Goal: Information Seeking & Learning: Find specific fact

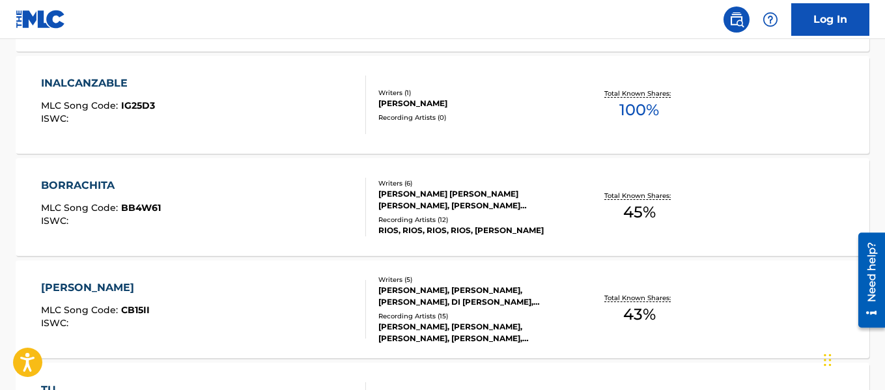
scroll to position [709, 0]
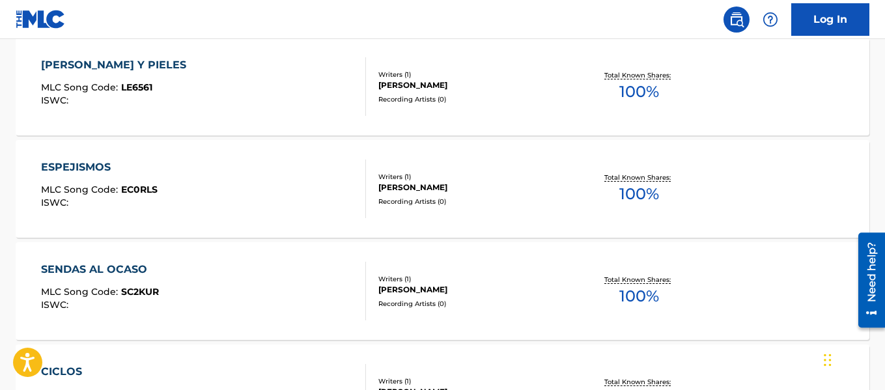
drag, startPoint x: 311, startPoint y: 100, endPoint x: 314, endPoint y: 83, distance: 16.6
click at [314, 83] on div "[PERSON_NAME] Y PIELES MLC Song Code : LE6561 ISWC :" at bounding box center [203, 86] width 324 height 59
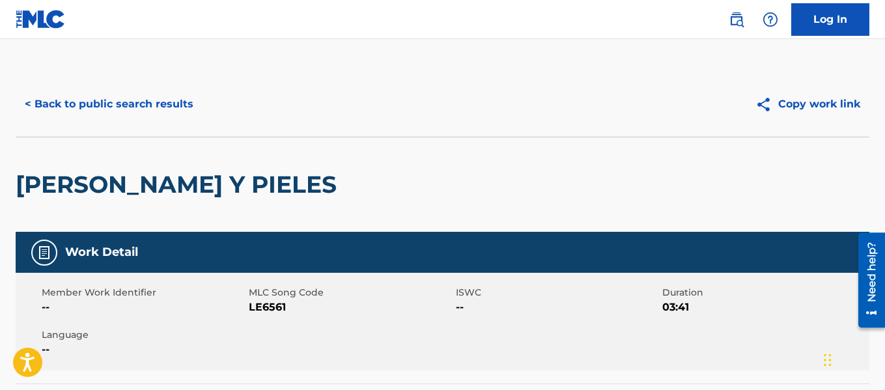
click at [162, 98] on button "< Back to public search results" at bounding box center [109, 104] width 187 height 33
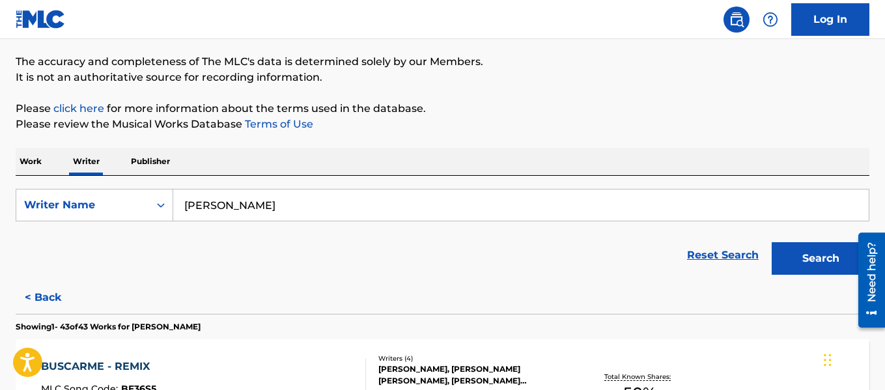
click at [240, 204] on input "[PERSON_NAME]" at bounding box center [521, 205] width 696 height 31
click at [241, 204] on input "[PERSON_NAME]" at bounding box center [521, 205] width 696 height 31
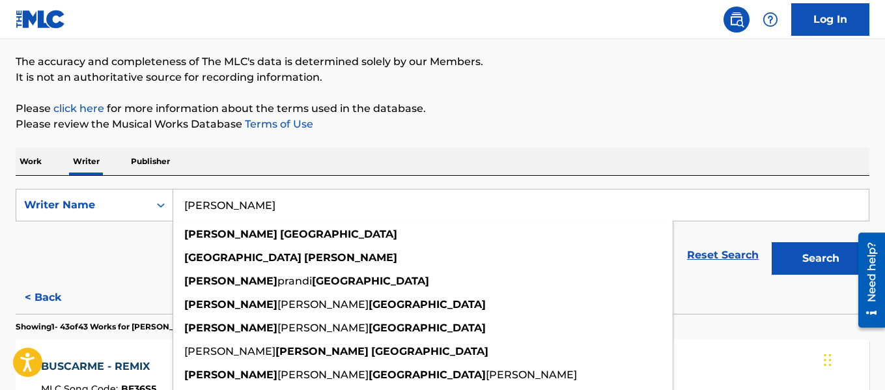
click at [241, 204] on input "[PERSON_NAME]" at bounding box center [521, 205] width 696 height 31
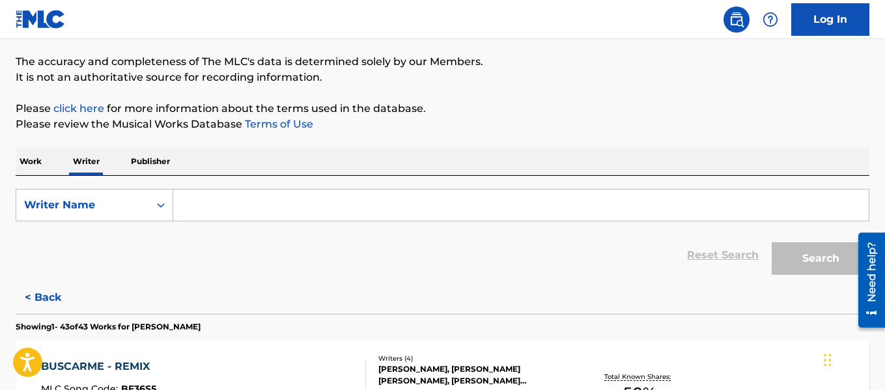
paste input "[PERSON_NAME] DE [PERSON_NAME]"
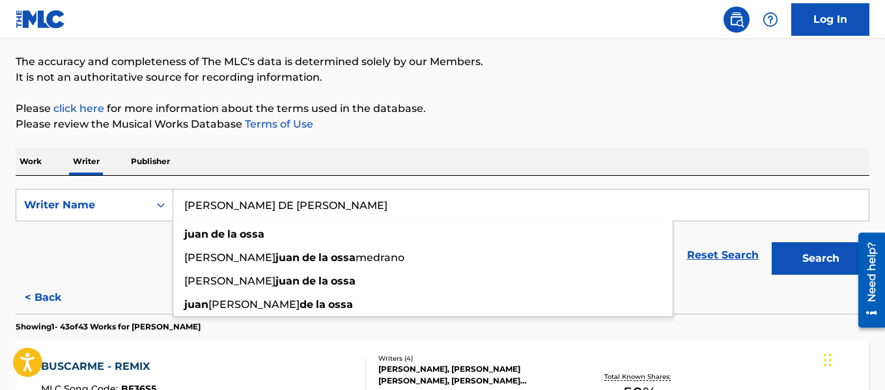
type input "[PERSON_NAME] DE [PERSON_NAME]"
click at [829, 271] on button "Search" at bounding box center [821, 258] width 98 height 33
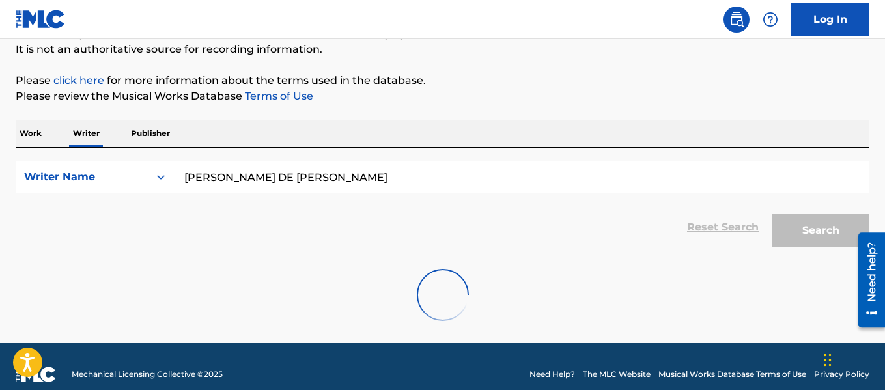
scroll to position [145, 0]
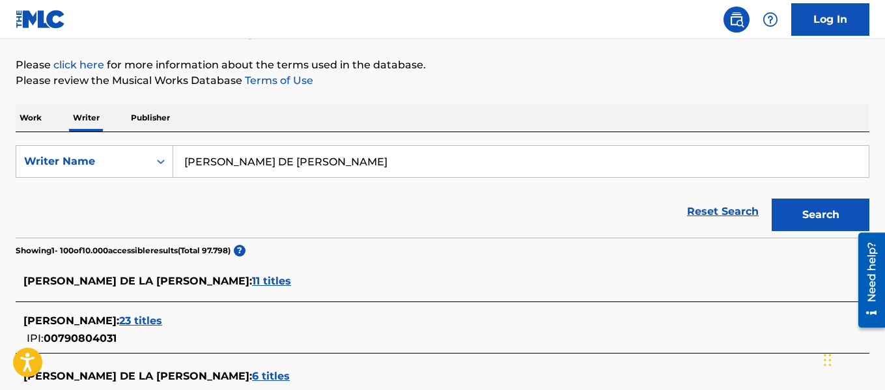
click at [605, 83] on p "Please review the Musical Works Database Terms of Use" at bounding box center [443, 81] width 854 height 16
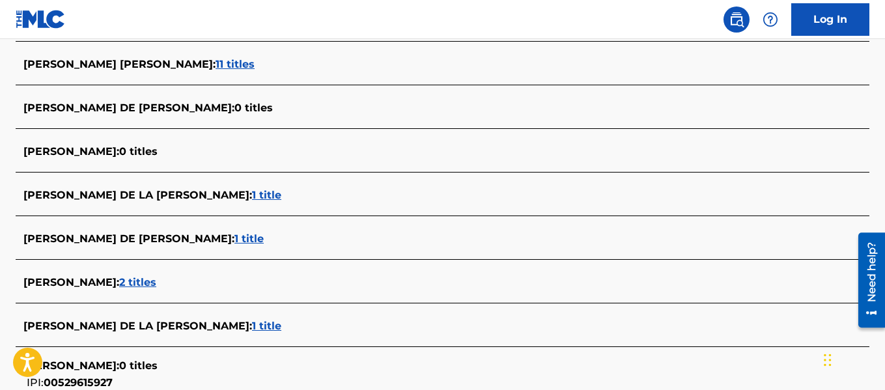
scroll to position [4660, 0]
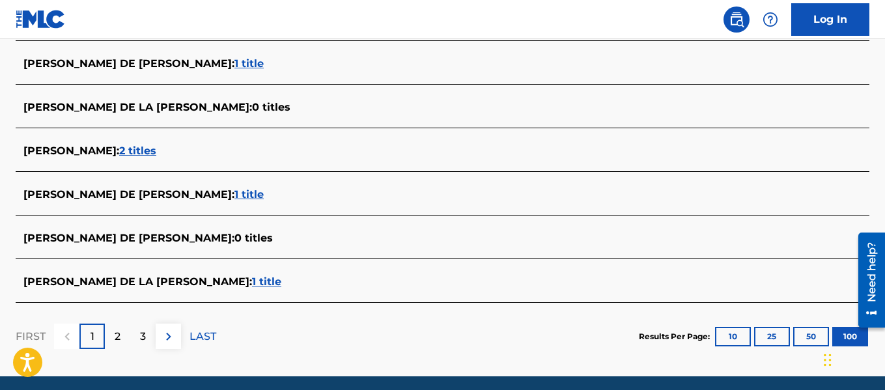
click at [136, 188] on div "[PERSON_NAME] DE [PERSON_NAME] : 1 title" at bounding box center [425, 195] width 804 height 16
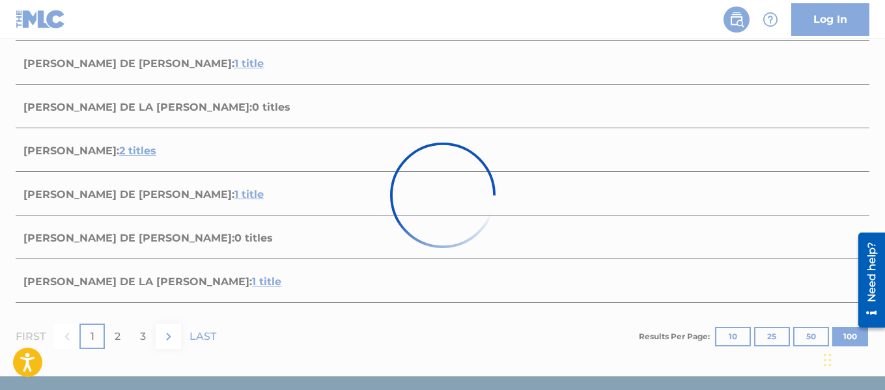
scroll to position [278, 0]
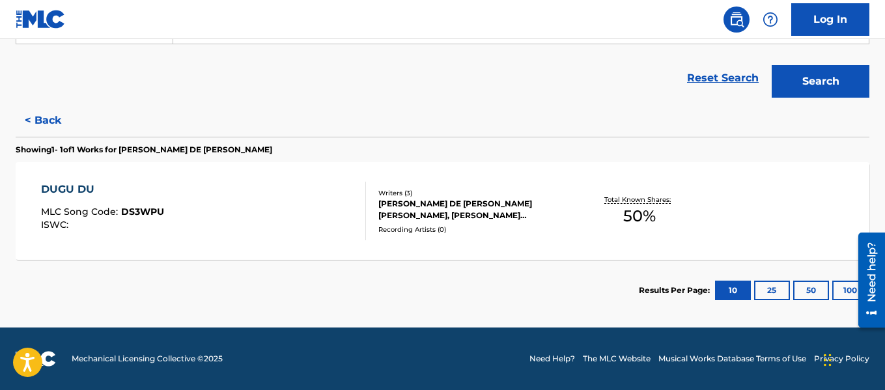
click at [836, 291] on button "100" at bounding box center [851, 291] width 36 height 20
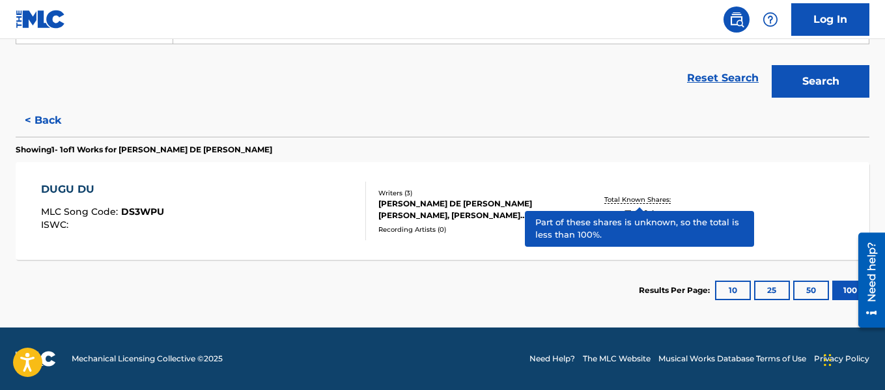
click at [60, 125] on button "< Back" at bounding box center [55, 120] width 78 height 33
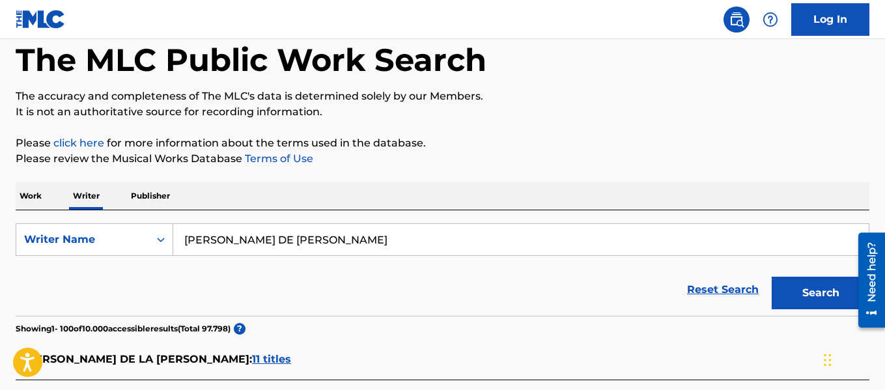
scroll to position [130, 0]
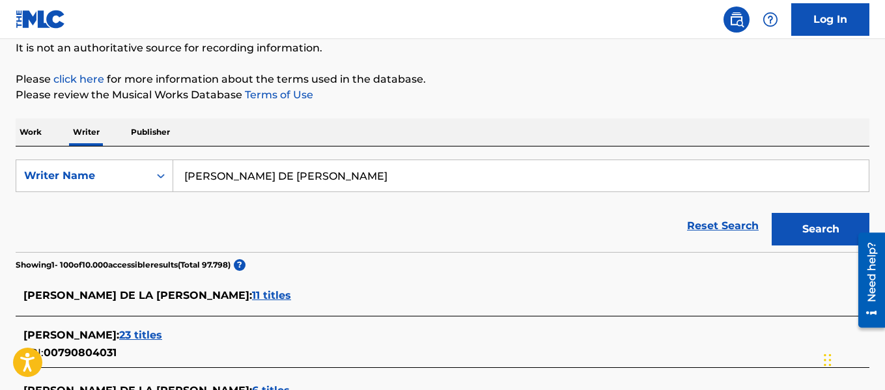
click at [271, 169] on input "[PERSON_NAME] DE [PERSON_NAME]" at bounding box center [521, 175] width 696 height 31
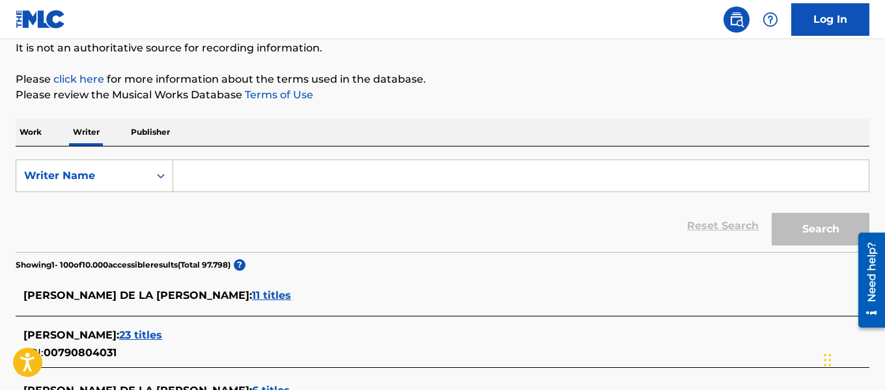
paste input "[PERSON_NAME] Y [PERSON_NAME]"
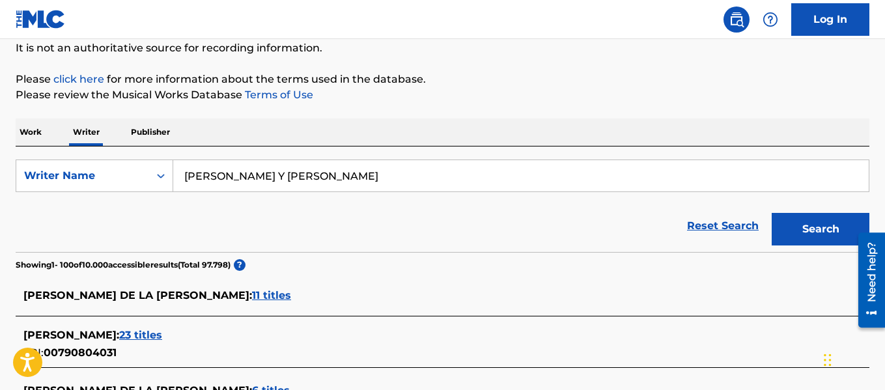
type input "[PERSON_NAME] Y [PERSON_NAME]"
click at [795, 215] on button "Search" at bounding box center [821, 229] width 98 height 33
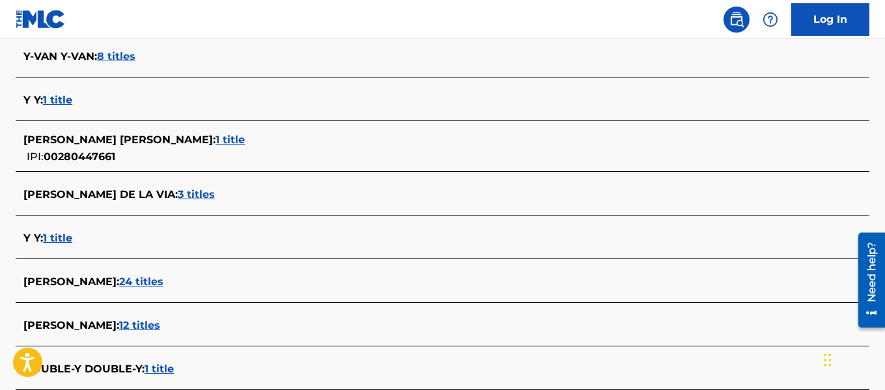
scroll to position [1616, 0]
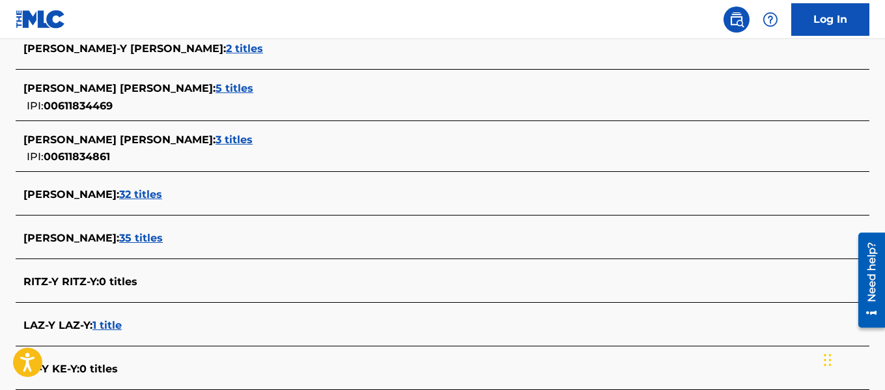
click at [119, 193] on span "[PERSON_NAME] :" at bounding box center [71, 194] width 96 height 12
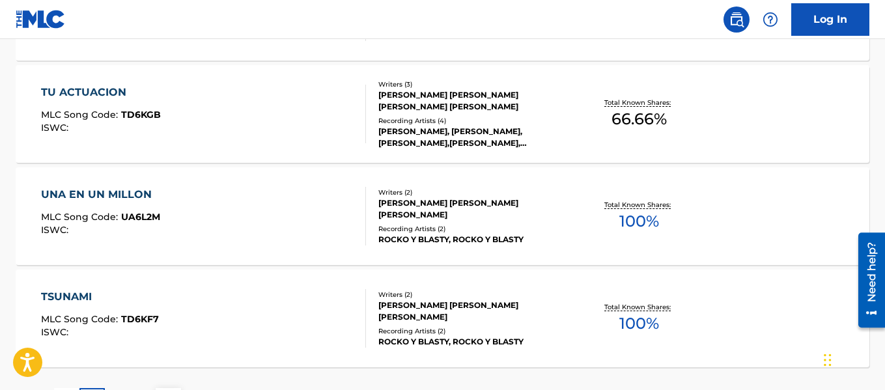
scroll to position [1090, 0]
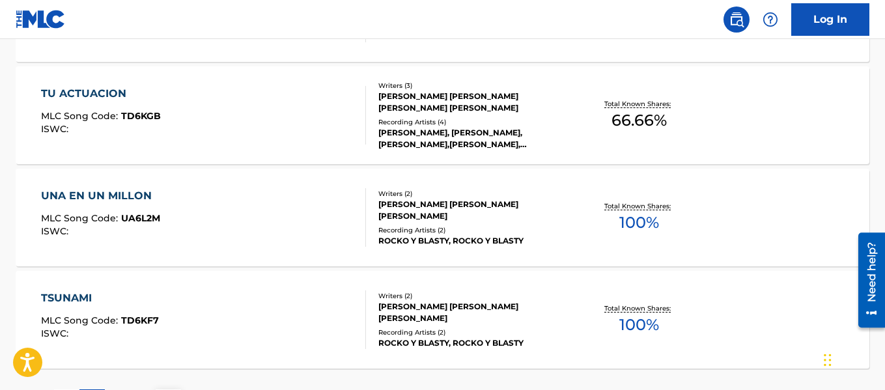
click at [374, 230] on div "Writers ( 2 ) [PERSON_NAME] [PERSON_NAME] [PERSON_NAME] Recording Artists ( 2 )…" at bounding box center [467, 218] width 203 height 58
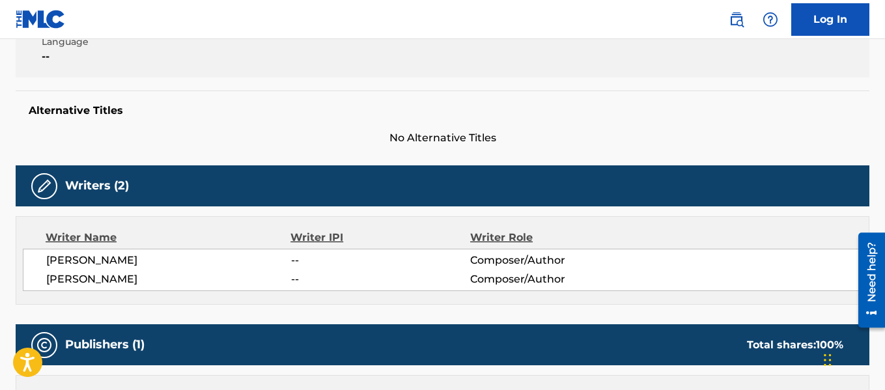
scroll to position [382, 0]
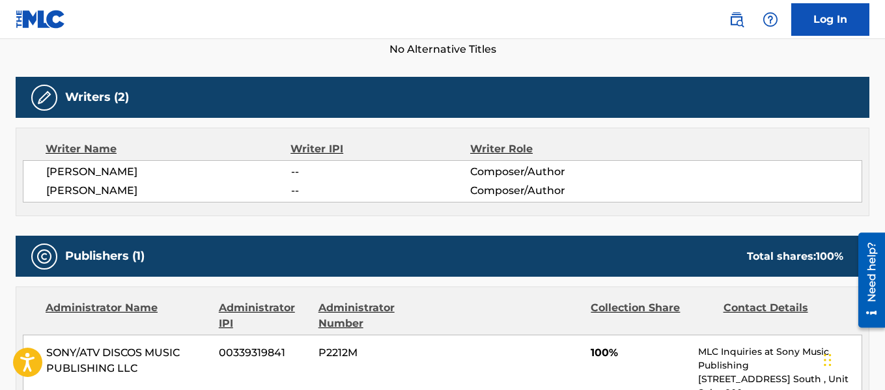
drag, startPoint x: 46, startPoint y: 172, endPoint x: 225, endPoint y: 171, distance: 178.5
click at [225, 171] on span "[PERSON_NAME]" at bounding box center [168, 172] width 245 height 16
copy span "[PERSON_NAME]"
click at [96, 186] on span "[PERSON_NAME]" at bounding box center [168, 191] width 245 height 16
drag, startPoint x: 46, startPoint y: 169, endPoint x: 225, endPoint y: 171, distance: 179.8
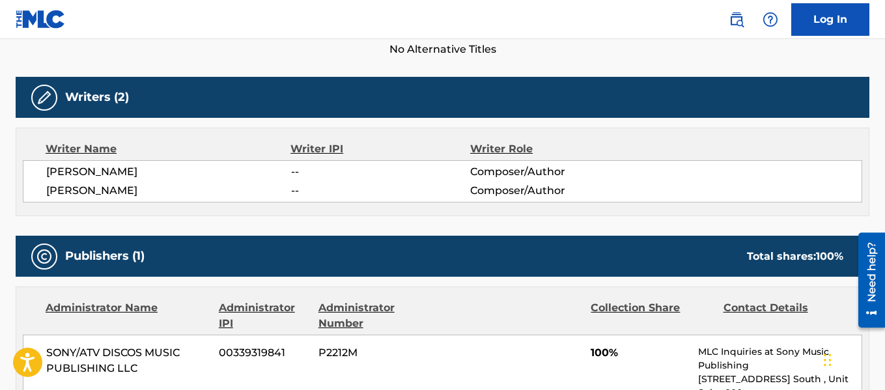
click at [225, 171] on div "[PERSON_NAME] -- Composer/Author [PERSON_NAME] -- Composer/Author" at bounding box center [443, 181] width 840 height 42
copy span "[PERSON_NAME]"
drag, startPoint x: 219, startPoint y: 182, endPoint x: 39, endPoint y: 177, distance: 179.9
click at [39, 177] on div "[PERSON_NAME] -- Composer/Author [PERSON_NAME] -- Composer/Author" at bounding box center [443, 181] width 840 height 42
click at [46, 185] on div "[PERSON_NAME] -- Composer/Author [PERSON_NAME] -- Composer/Author" at bounding box center [443, 181] width 840 height 42
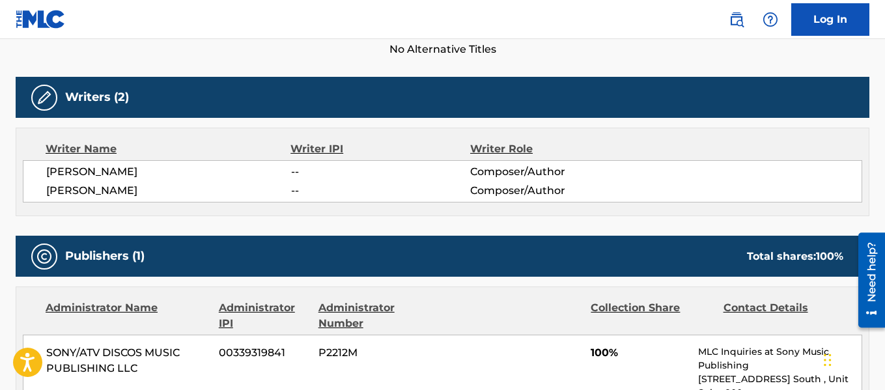
drag, startPoint x: 48, startPoint y: 190, endPoint x: 233, endPoint y: 193, distance: 185.7
click at [233, 193] on span "[PERSON_NAME]" at bounding box center [168, 191] width 245 height 16
copy span "[PERSON_NAME]"
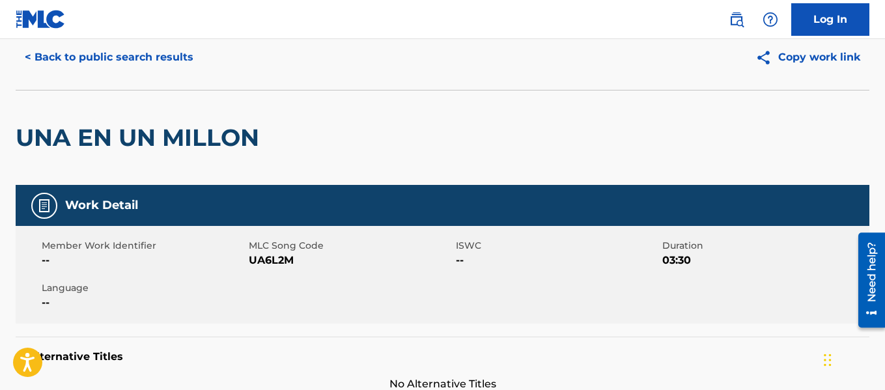
scroll to position [0, 0]
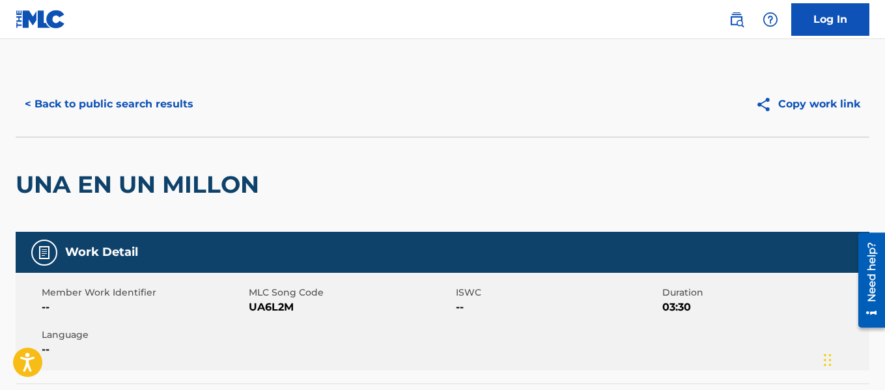
click at [150, 112] on button "< Back to public search results" at bounding box center [109, 104] width 187 height 33
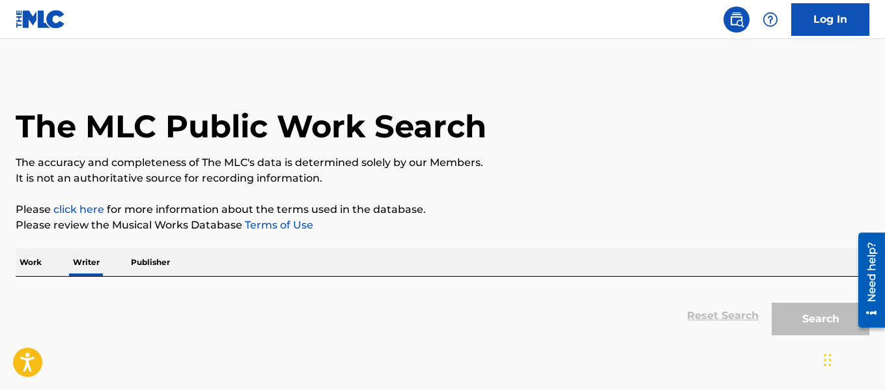
scroll to position [101, 0]
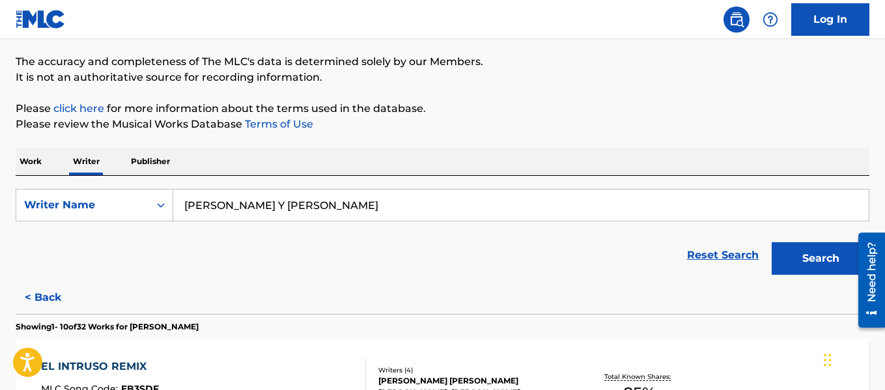
click at [352, 192] on input "[PERSON_NAME] Y [PERSON_NAME]" at bounding box center [521, 205] width 696 height 31
paste input "RENNY EL MAGO DE LA MELODIA"
type input "RENNY EL MAGO DE LA MELODIA"
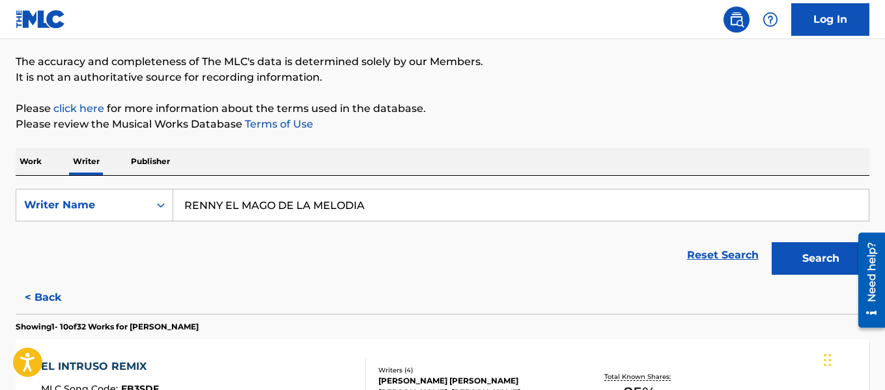
click at [782, 252] on button "Search" at bounding box center [821, 258] width 98 height 33
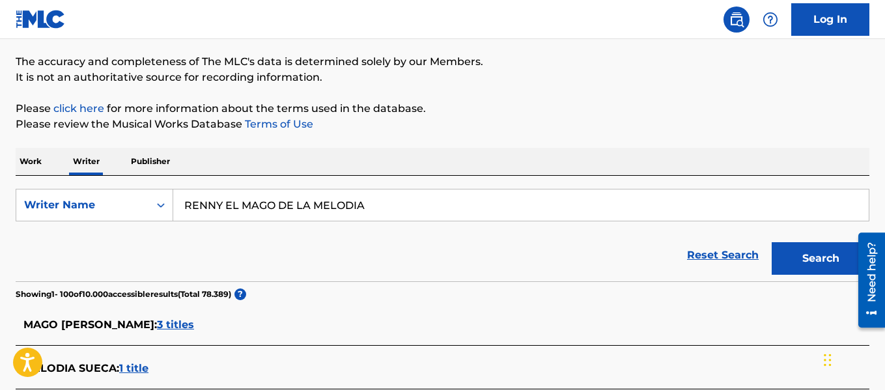
click at [431, 205] on input "RENNY EL MAGO DE LA MELODIA" at bounding box center [521, 205] width 696 height 31
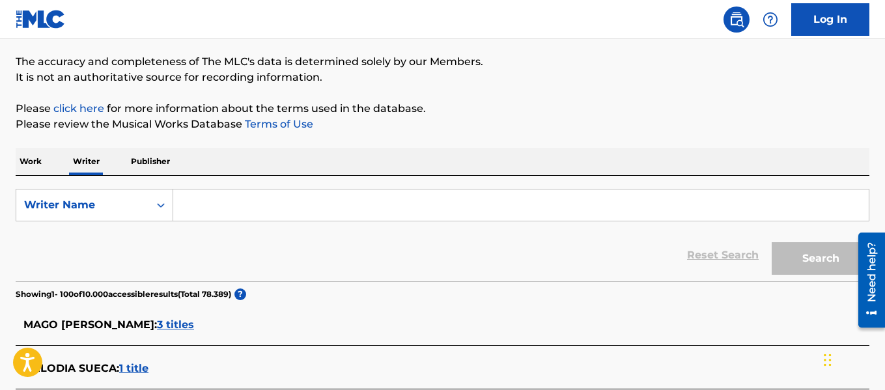
paste input "[PERSON_NAME] swing [PERSON_NAME]"
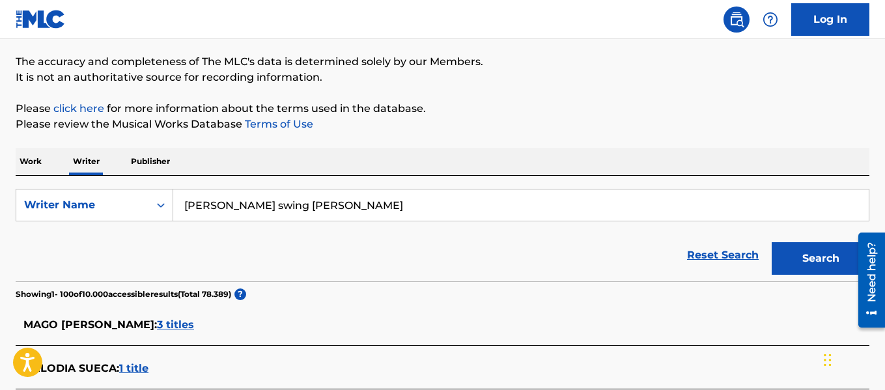
type input "[PERSON_NAME] swing [PERSON_NAME]"
click at [784, 257] on button "Search" at bounding box center [821, 258] width 98 height 33
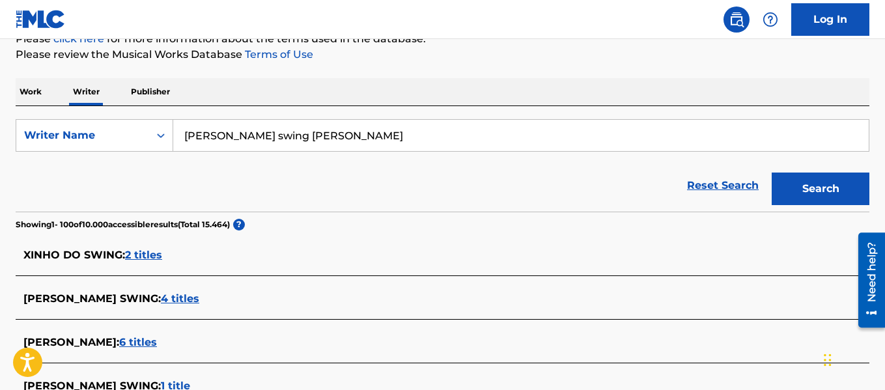
scroll to position [158, 0]
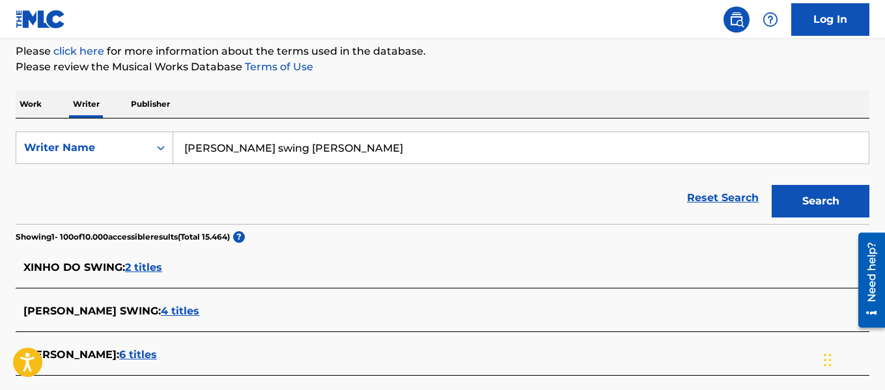
click at [317, 150] on input "[PERSON_NAME] swing [PERSON_NAME]" at bounding box center [521, 147] width 696 height 31
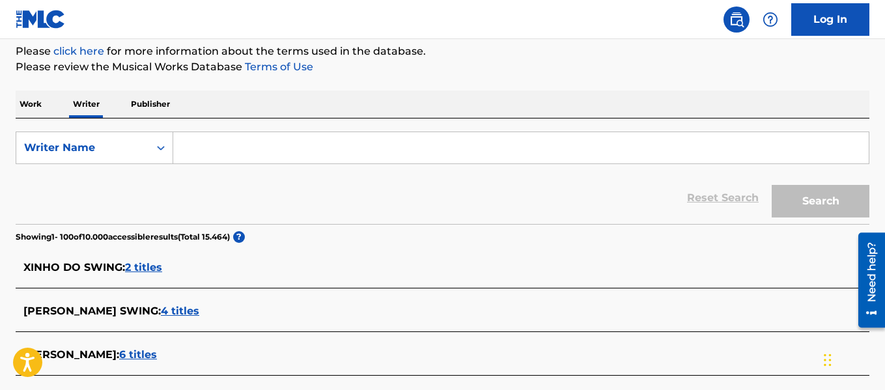
paste input "FANKY RECORDS"
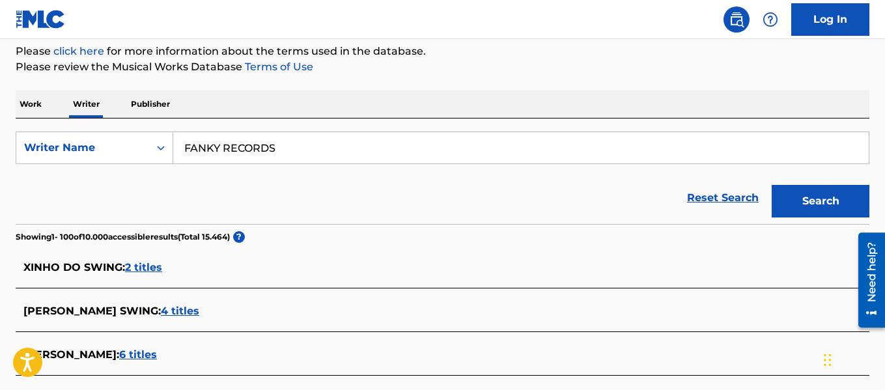
type input "FANKY RECORDS"
click at [822, 195] on button "Search" at bounding box center [821, 201] width 98 height 33
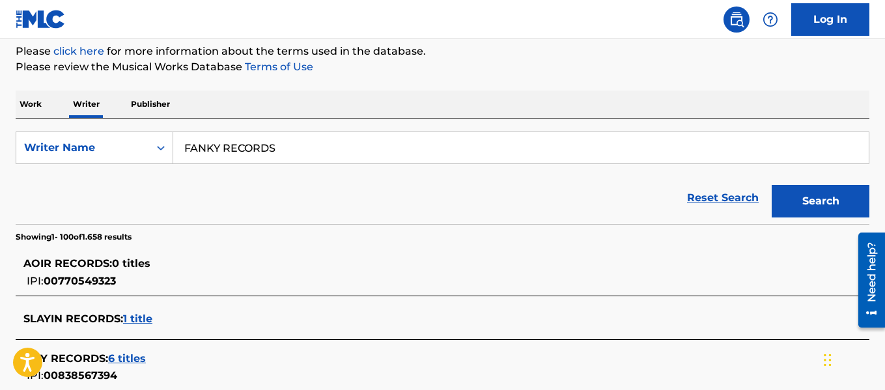
click at [348, 137] on input "FANKY RECORDS" at bounding box center [521, 147] width 696 height 31
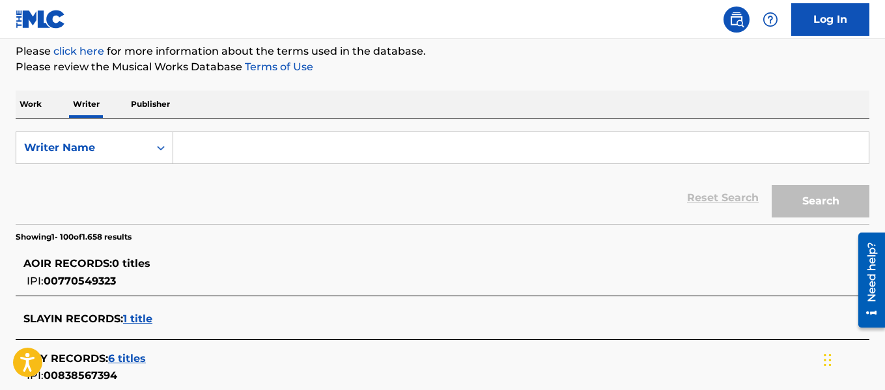
paste input "JORDANCITO WAX"
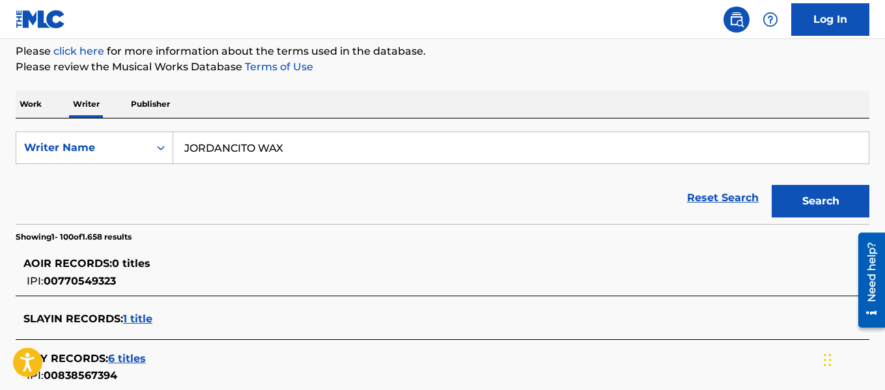
type input "JORDANCITO WAX"
click at [833, 197] on button "Search" at bounding box center [821, 201] width 98 height 33
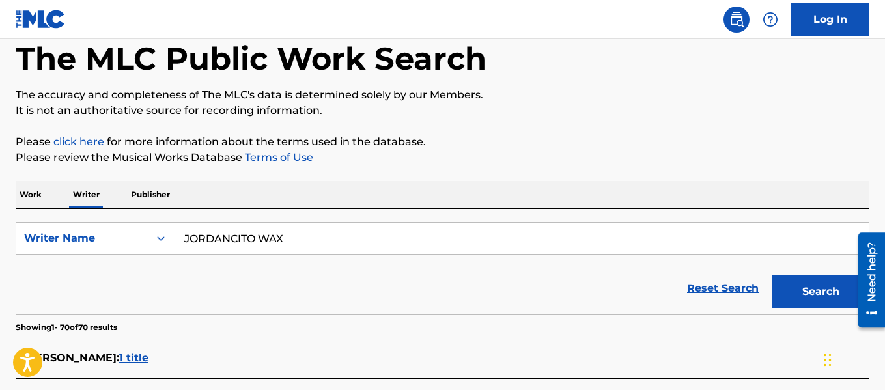
scroll to position [65, 0]
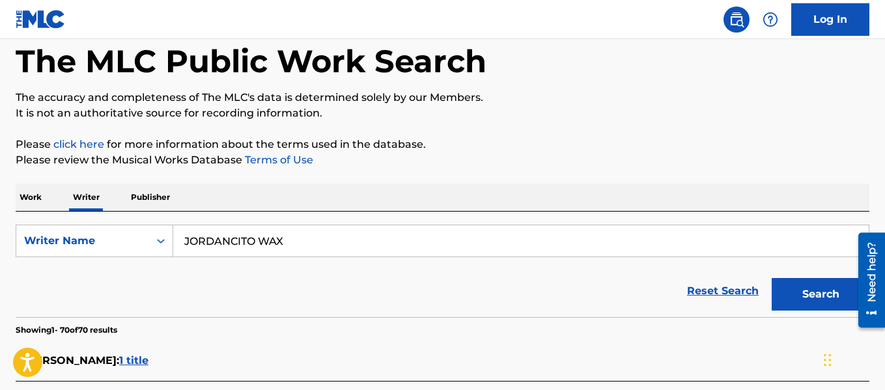
click at [263, 259] on form "SearchWithCriteriadb51462c-5aab-4bf0-ac76-5420e1a15659 Writer Name JORDANCITO W…" at bounding box center [443, 271] width 854 height 93
click at [259, 236] on input "JORDANCITO WAX" at bounding box center [521, 240] width 696 height 31
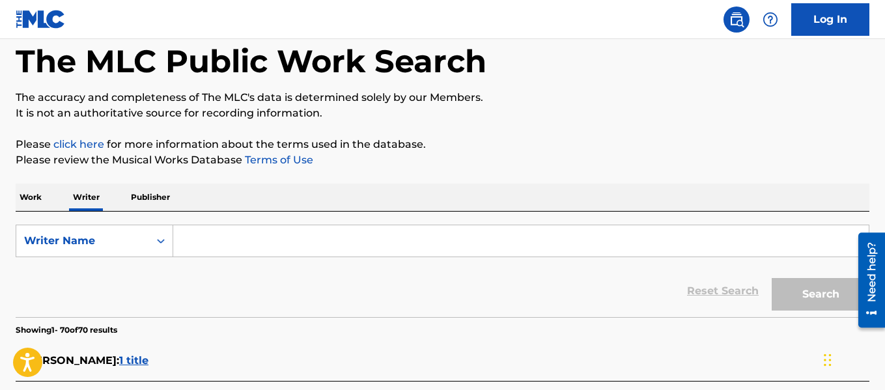
paste input "[PERSON_NAME]"
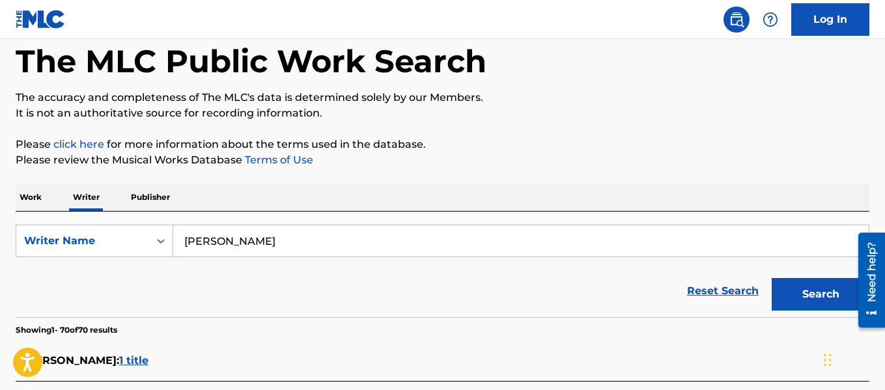
type input "[PERSON_NAME]"
click at [797, 291] on button "Search" at bounding box center [821, 294] width 98 height 33
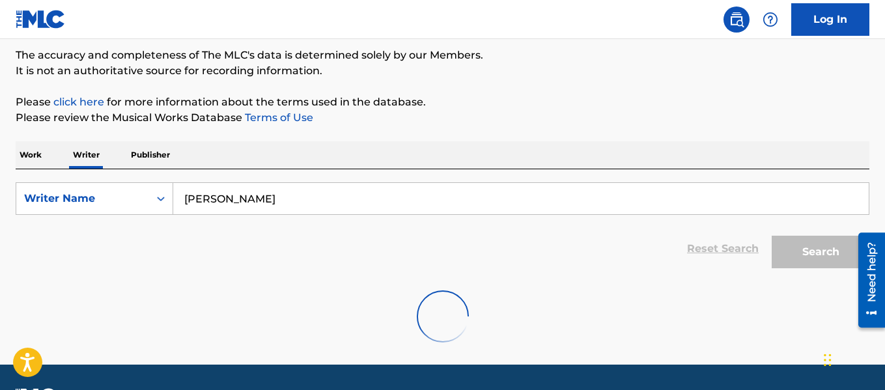
scroll to position [145, 0]
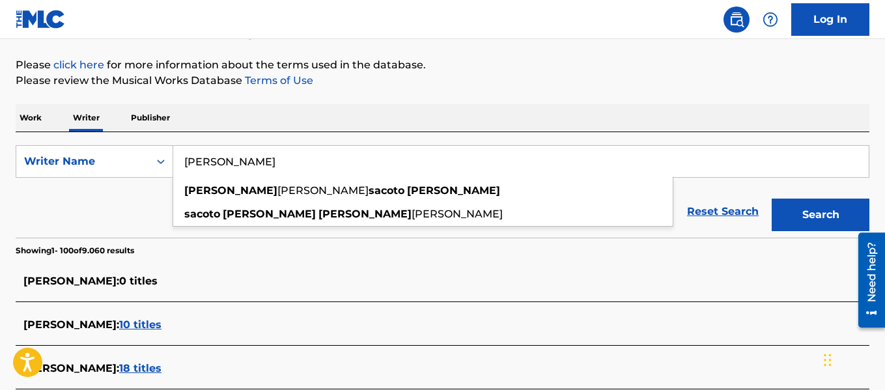
click at [366, 169] on input "[PERSON_NAME]" at bounding box center [521, 161] width 696 height 31
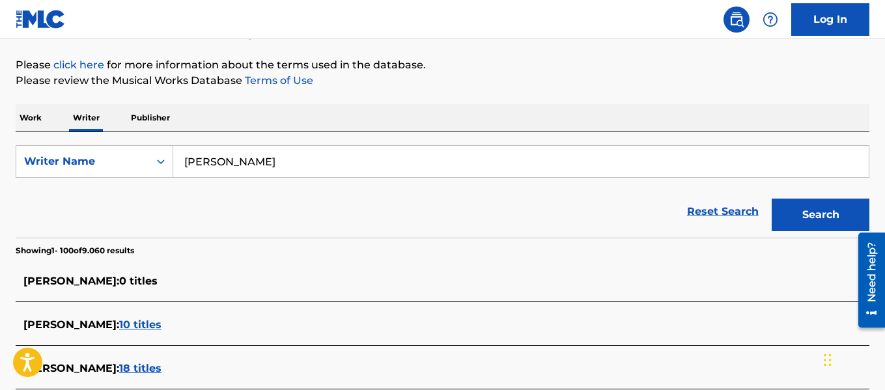
click at [235, 161] on input "[PERSON_NAME]" at bounding box center [521, 161] width 696 height 31
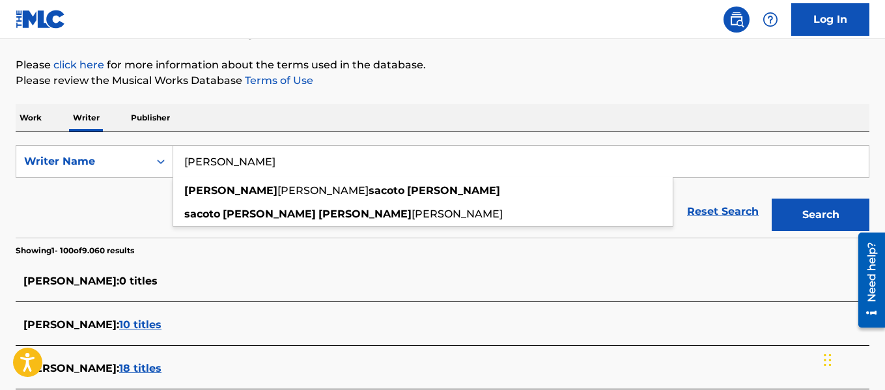
click at [235, 161] on input "[PERSON_NAME]" at bounding box center [521, 161] width 696 height 31
paste input "[PERSON_NAME]"
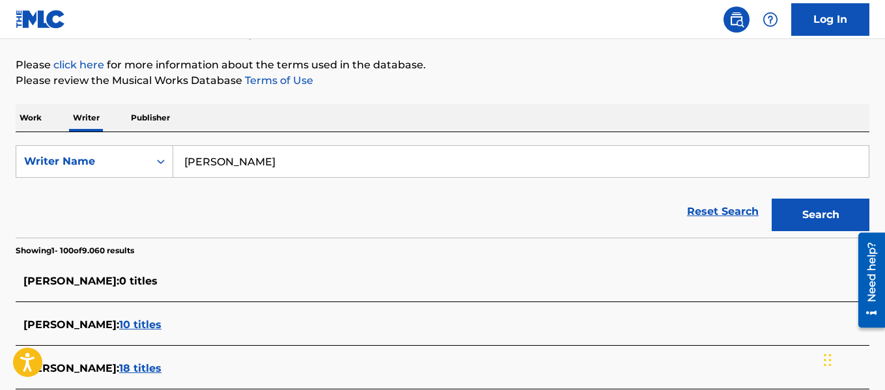
type input "[PERSON_NAME]"
click at [840, 221] on button "Search" at bounding box center [821, 215] width 98 height 33
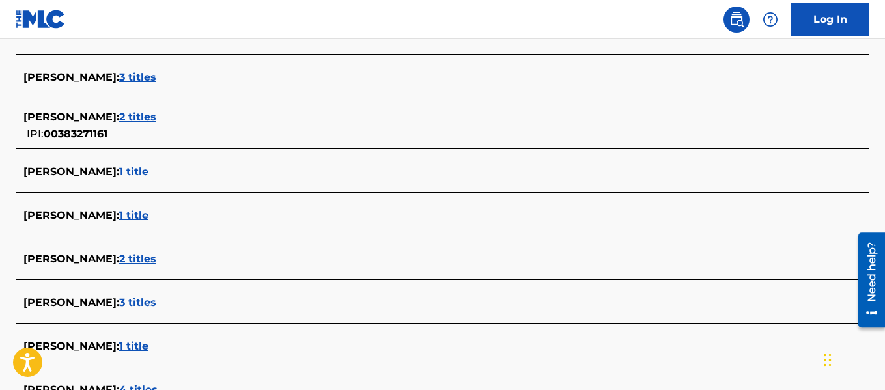
scroll to position [4753, 0]
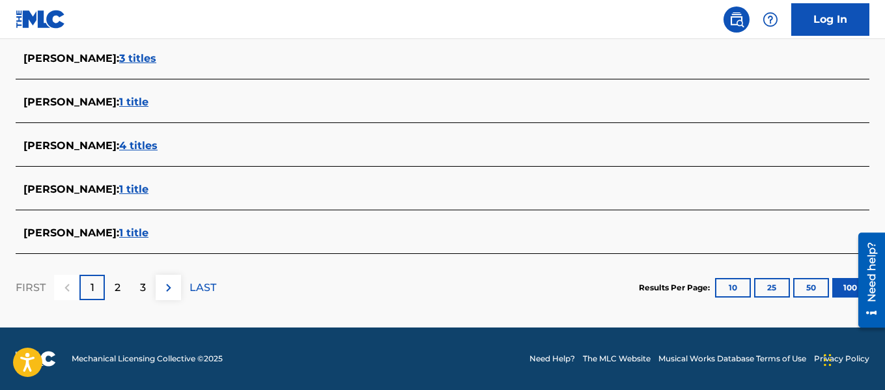
click at [119, 295] on div "2" at bounding box center [117, 287] width 25 height 25
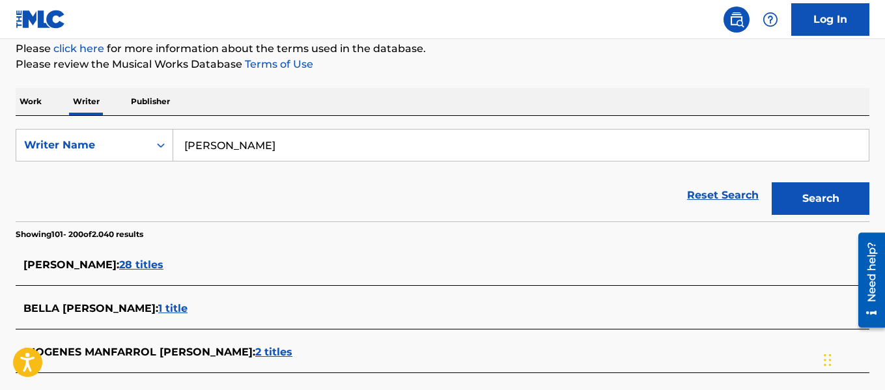
scroll to position [195, 0]
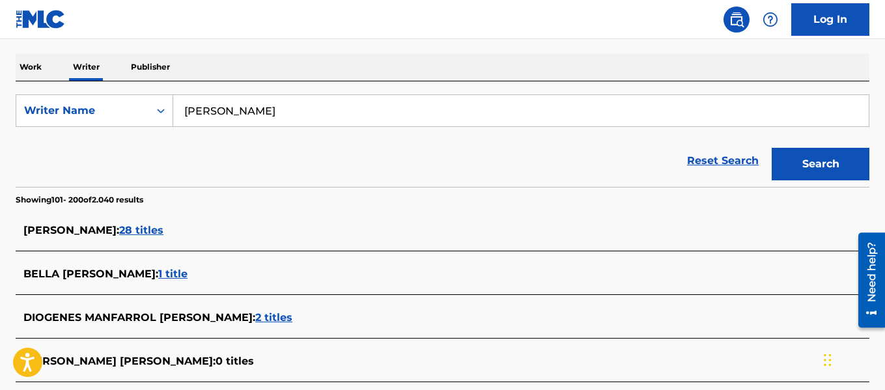
click at [334, 112] on input "[PERSON_NAME]" at bounding box center [521, 110] width 696 height 31
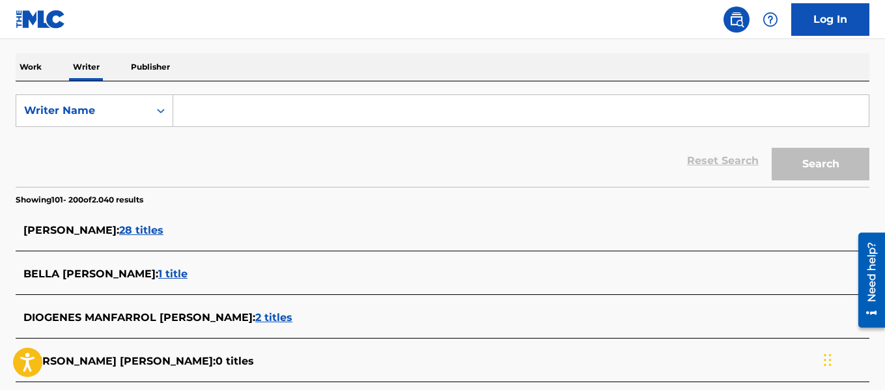
paste input "[PERSON_NAME]"
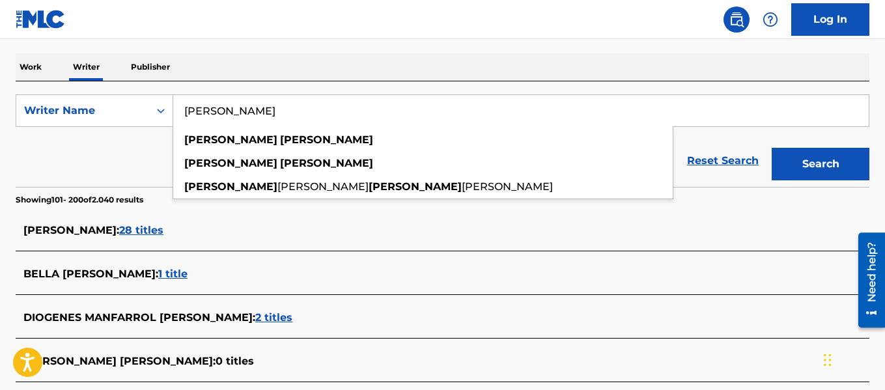
type input "[PERSON_NAME]"
click at [833, 173] on button "Search" at bounding box center [821, 164] width 98 height 33
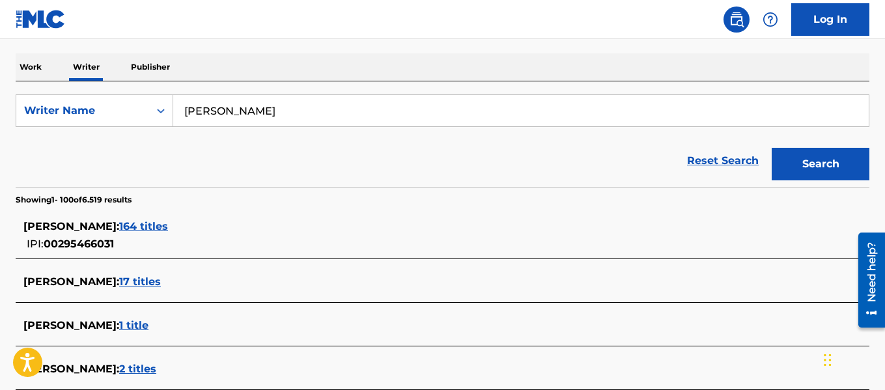
click at [145, 225] on span "164 titles" at bounding box center [143, 226] width 49 height 12
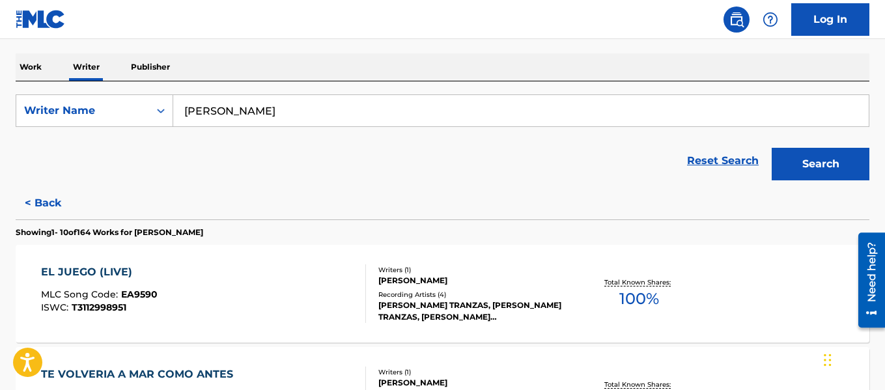
scroll to position [261, 0]
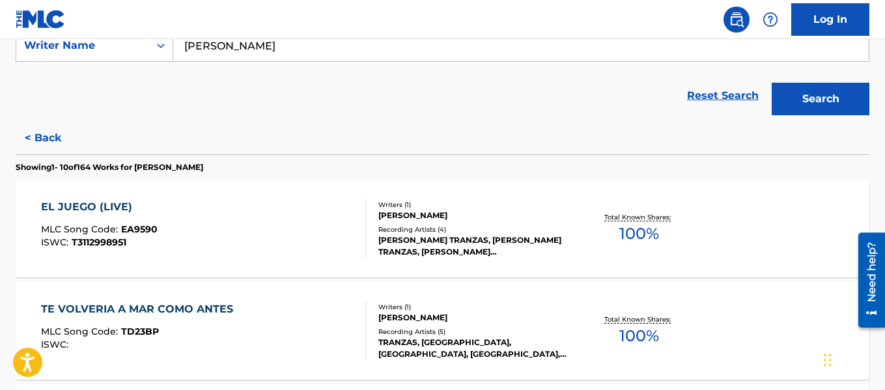
click at [510, 229] on div "Recording Artists ( 4 )" at bounding box center [473, 230] width 190 height 10
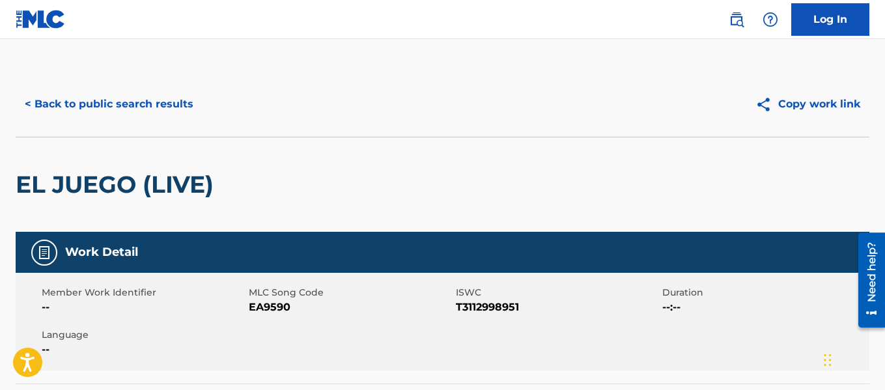
click at [158, 93] on button "< Back to public search results" at bounding box center [109, 104] width 187 height 33
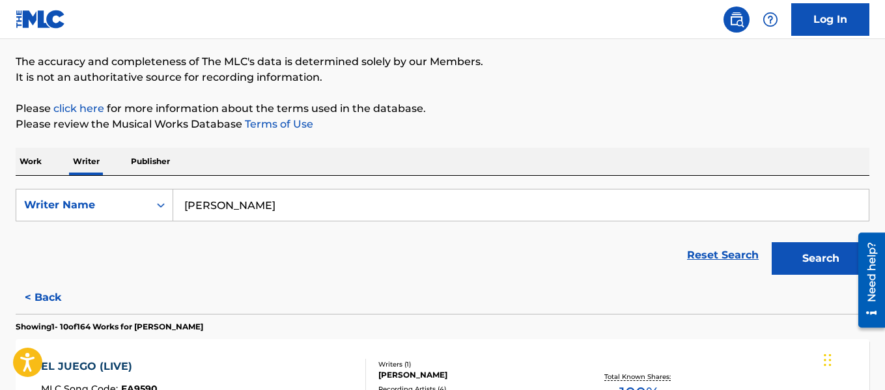
click at [381, 197] on input "[PERSON_NAME]" at bounding box center [521, 205] width 696 height 31
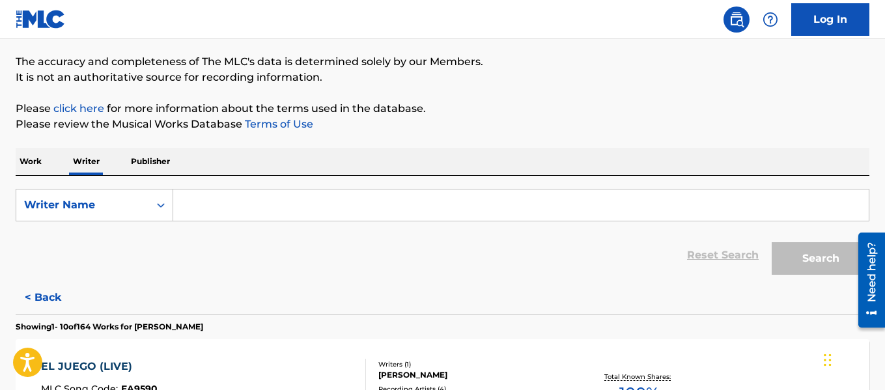
paste input "[PERSON_NAME]"
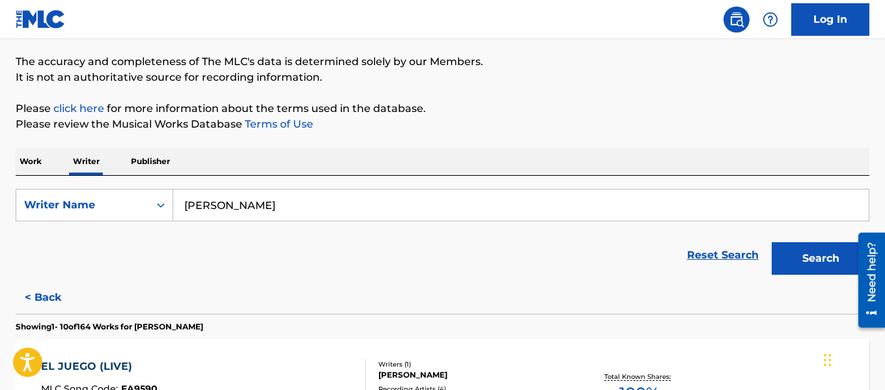
type input "[PERSON_NAME]"
click at [816, 264] on button "Search" at bounding box center [821, 258] width 98 height 33
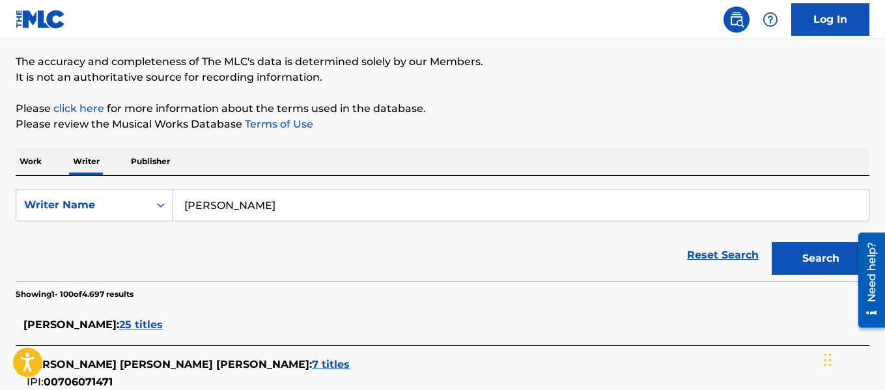
click at [251, 203] on input "[PERSON_NAME]" at bounding box center [521, 205] width 696 height 31
click at [143, 329] on span "25 titles" at bounding box center [141, 325] width 44 height 12
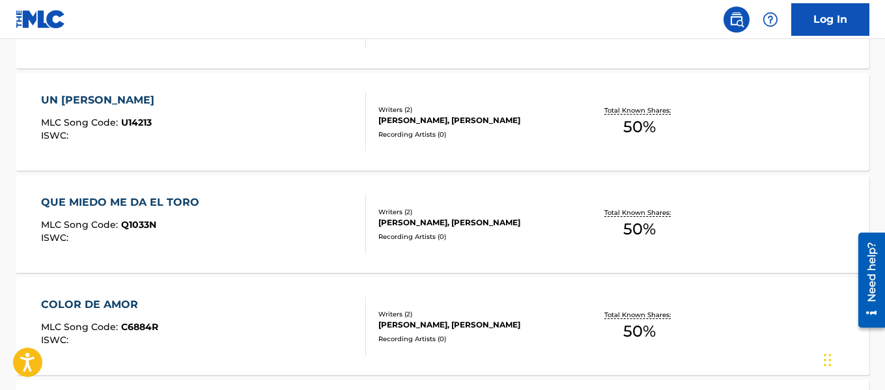
scroll to position [1204, 0]
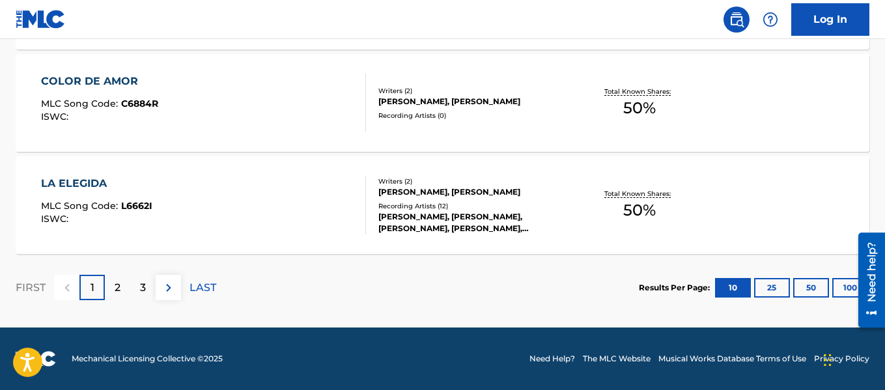
click at [836, 289] on button "100" at bounding box center [851, 288] width 36 height 20
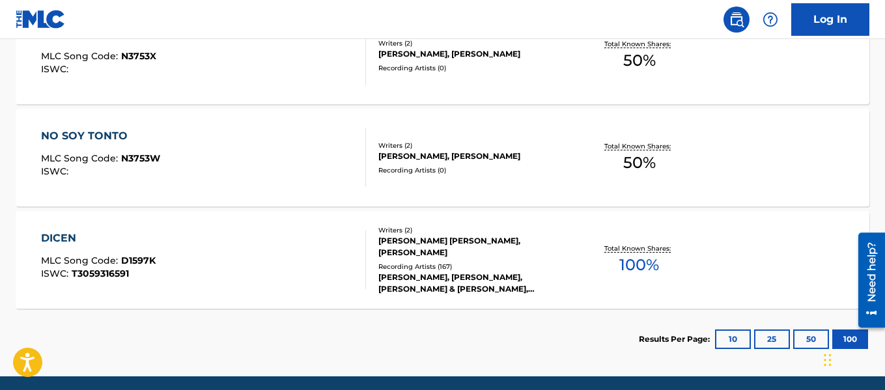
scroll to position [2733, 0]
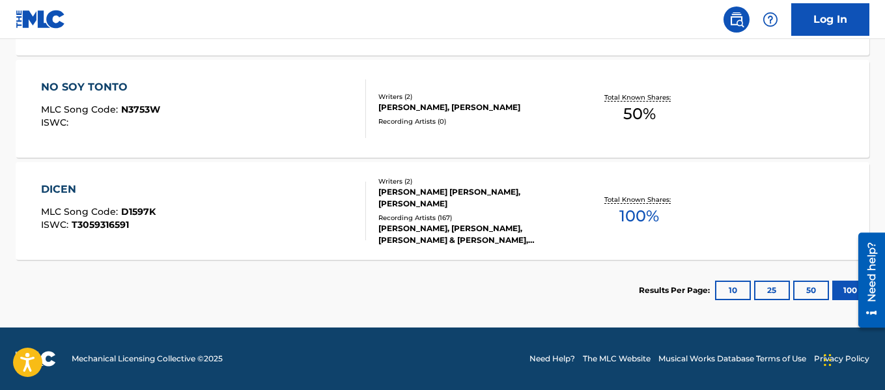
click at [525, 226] on div "[PERSON_NAME], [PERSON_NAME], [PERSON_NAME] & [PERSON_NAME], [PERSON_NAME], [PE…" at bounding box center [473, 234] width 190 height 23
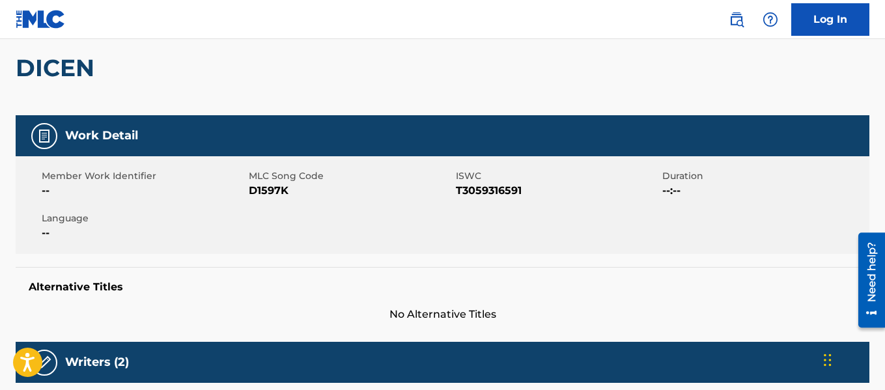
scroll to position [326, 0]
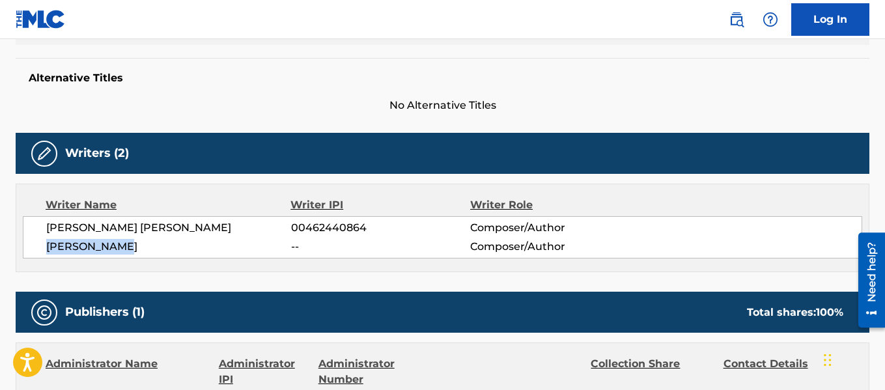
drag, startPoint x: 147, startPoint y: 249, endPoint x: 44, endPoint y: 260, distance: 102.8
click at [44, 260] on div "Writer Name Writer IPI Writer Role [PERSON_NAME] [PERSON_NAME] 00462440864 Comp…" at bounding box center [443, 228] width 854 height 89
copy span "[PERSON_NAME]"
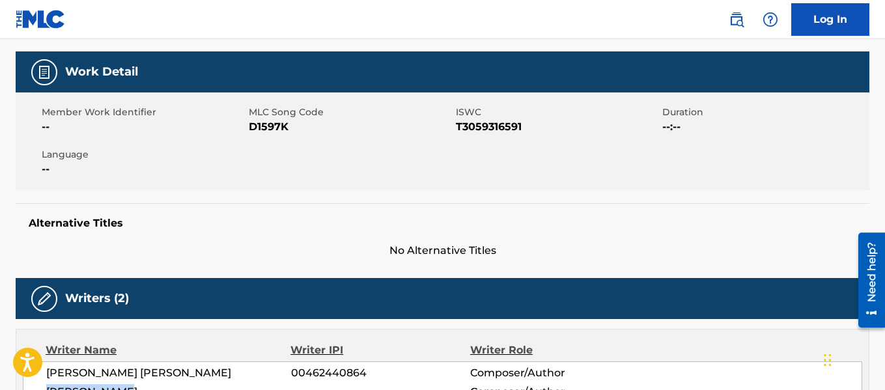
scroll to position [0, 0]
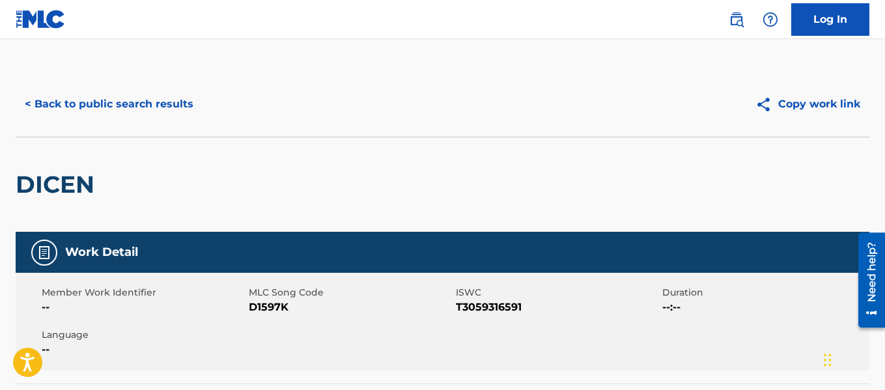
click at [126, 104] on button "< Back to public search results" at bounding box center [109, 104] width 187 height 33
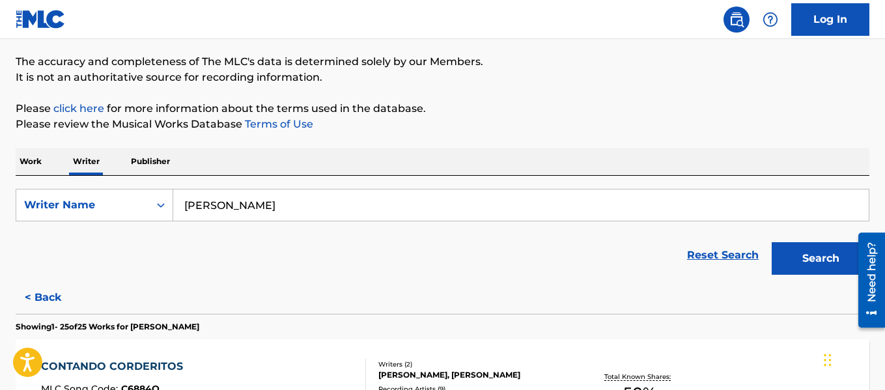
scroll to position [2050, 0]
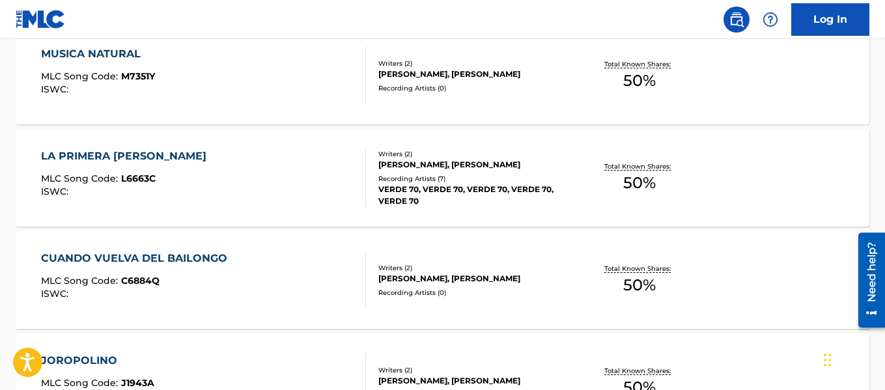
click at [519, 159] on div "[PERSON_NAME], [PERSON_NAME]" at bounding box center [473, 165] width 190 height 12
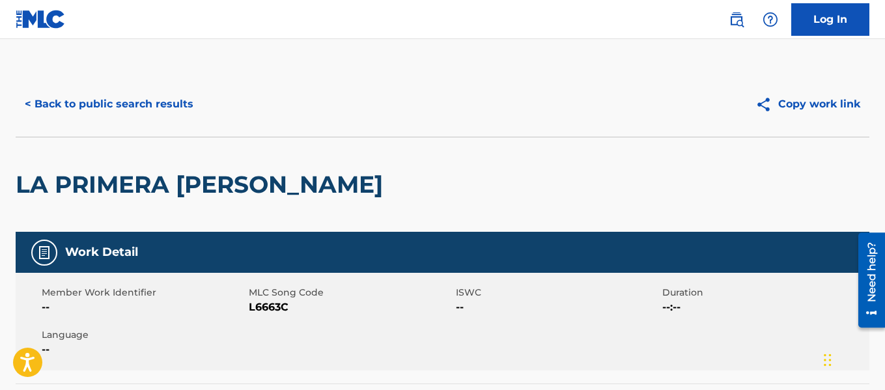
click at [145, 96] on button "< Back to public search results" at bounding box center [109, 104] width 187 height 33
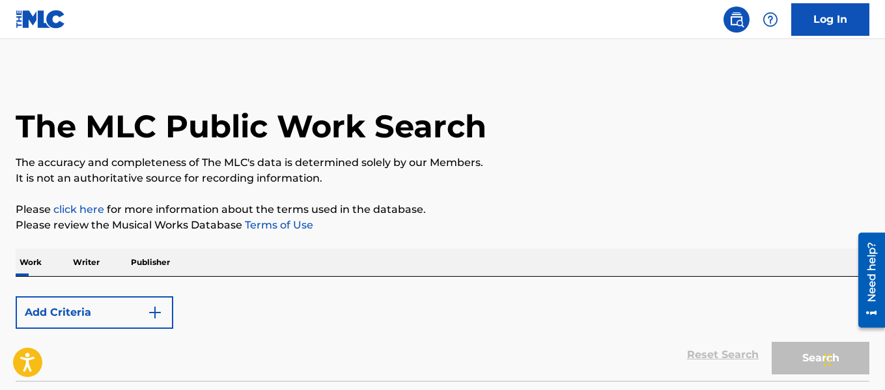
scroll to position [101, 0]
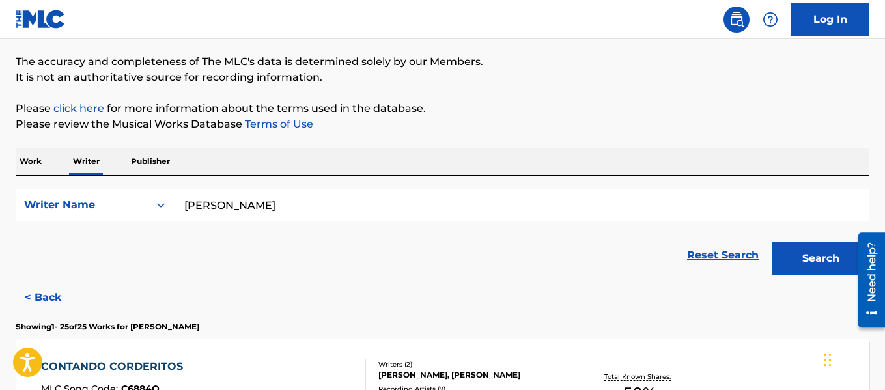
click at [337, 213] on input "[PERSON_NAME]" at bounding box center [521, 205] width 696 height 31
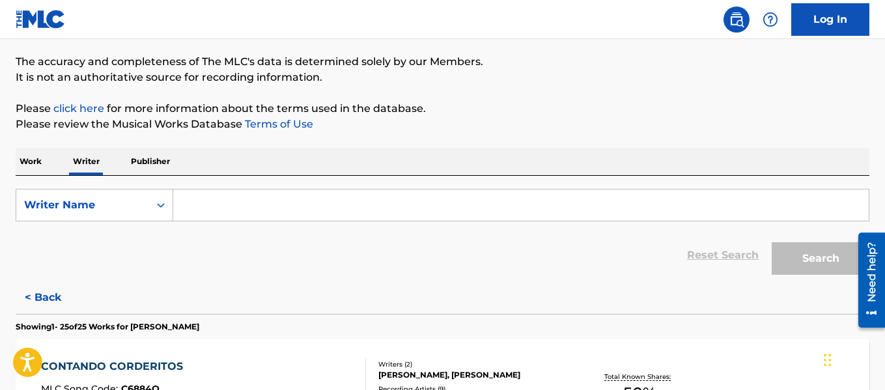
paste input "[PERSON_NAME]"
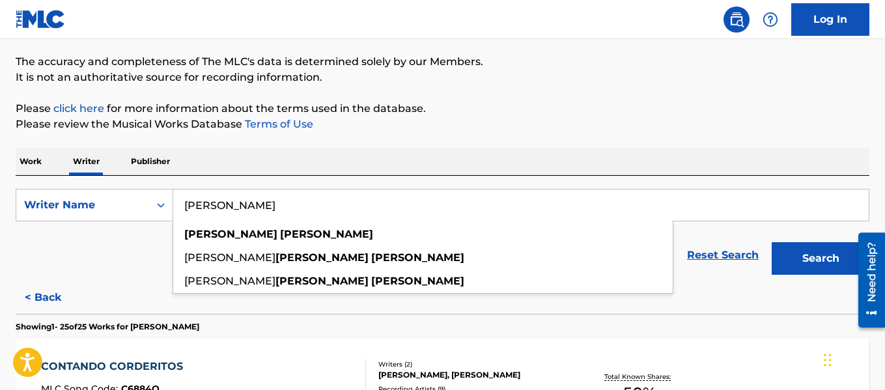
type input "[PERSON_NAME]"
click at [827, 253] on button "Search" at bounding box center [821, 258] width 98 height 33
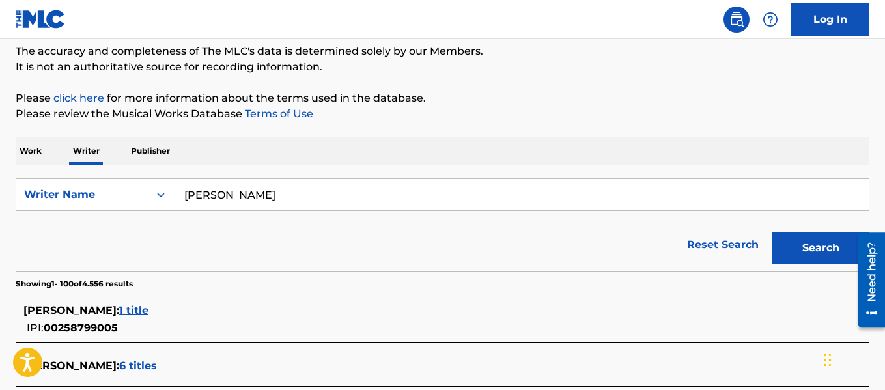
scroll to position [1345, 0]
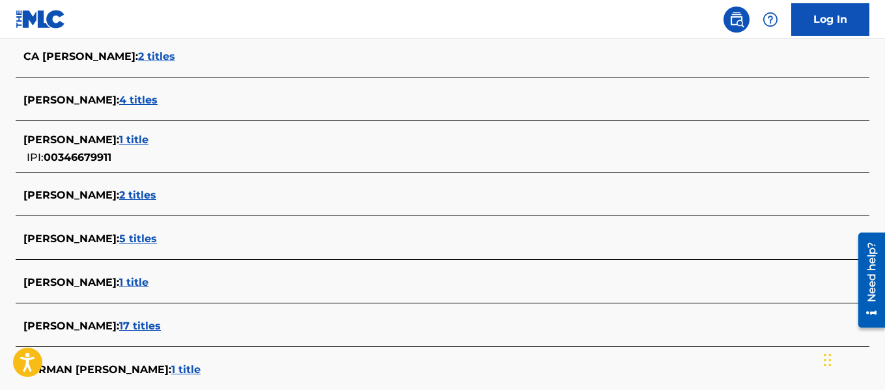
click at [119, 191] on span "2 titles" at bounding box center [137, 195] width 37 height 12
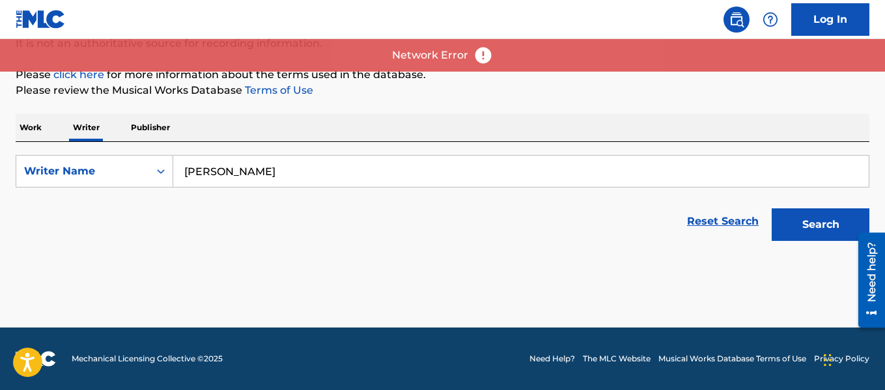
scroll to position [135, 0]
